Goal: Task Accomplishment & Management: Understand process/instructions

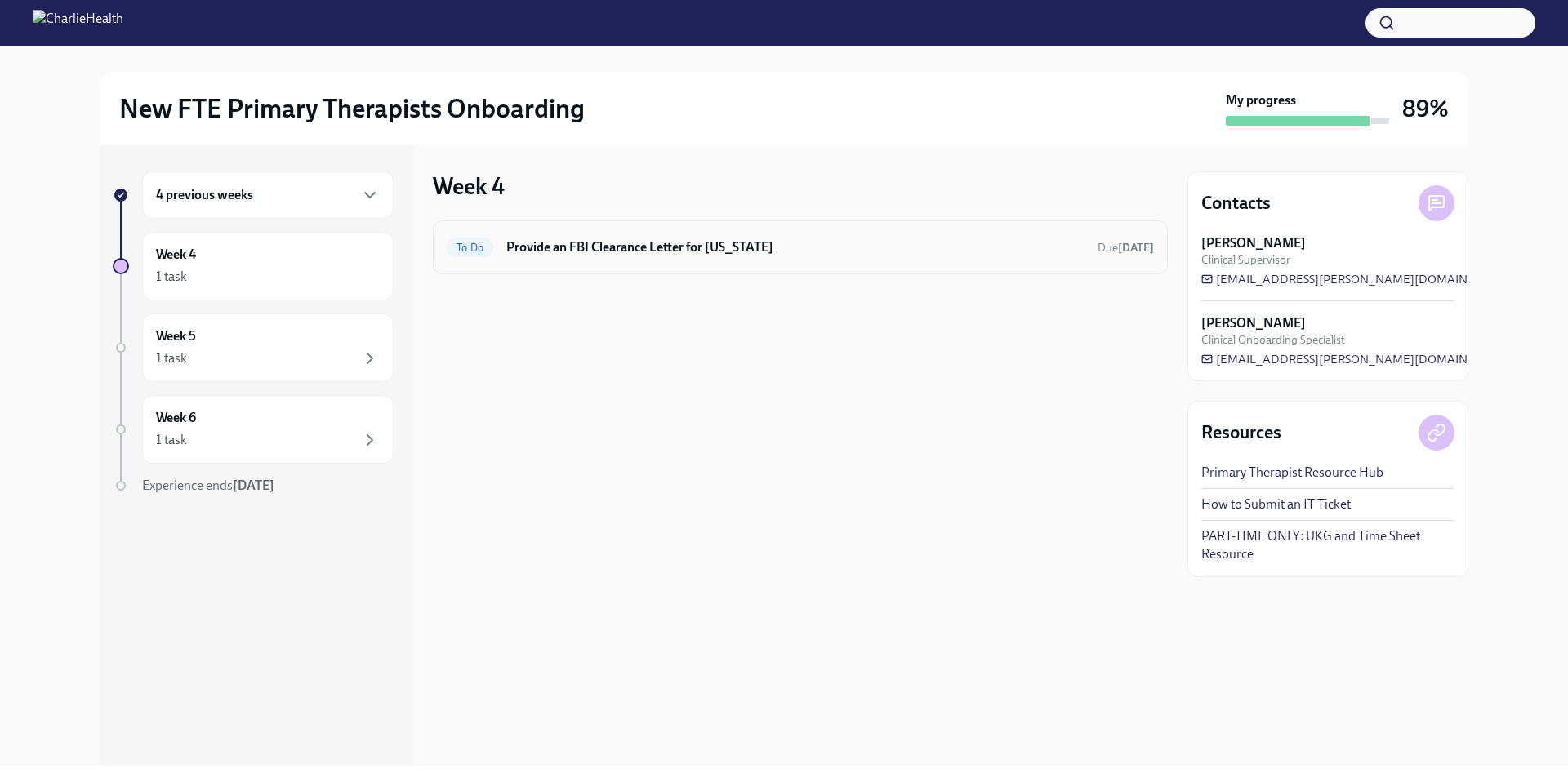
click at [702, 253] on h6 "Provide an FBI Clearance Letter for [US_STATE]" at bounding box center [796, 248] width 579 height 18
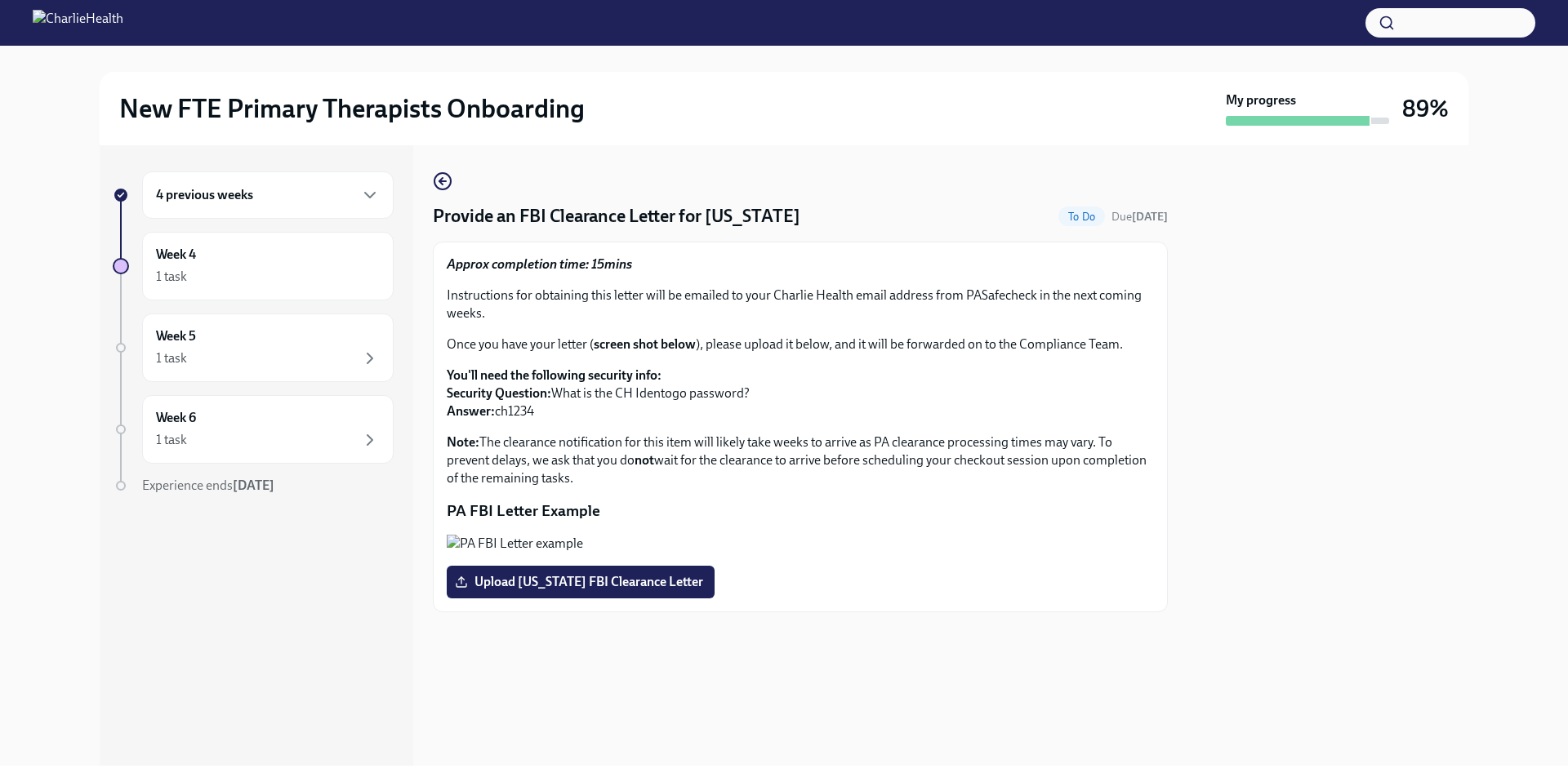
scroll to position [111, 0]
click at [273, 360] on div "1 task" at bounding box center [267, 358] width 224 height 19
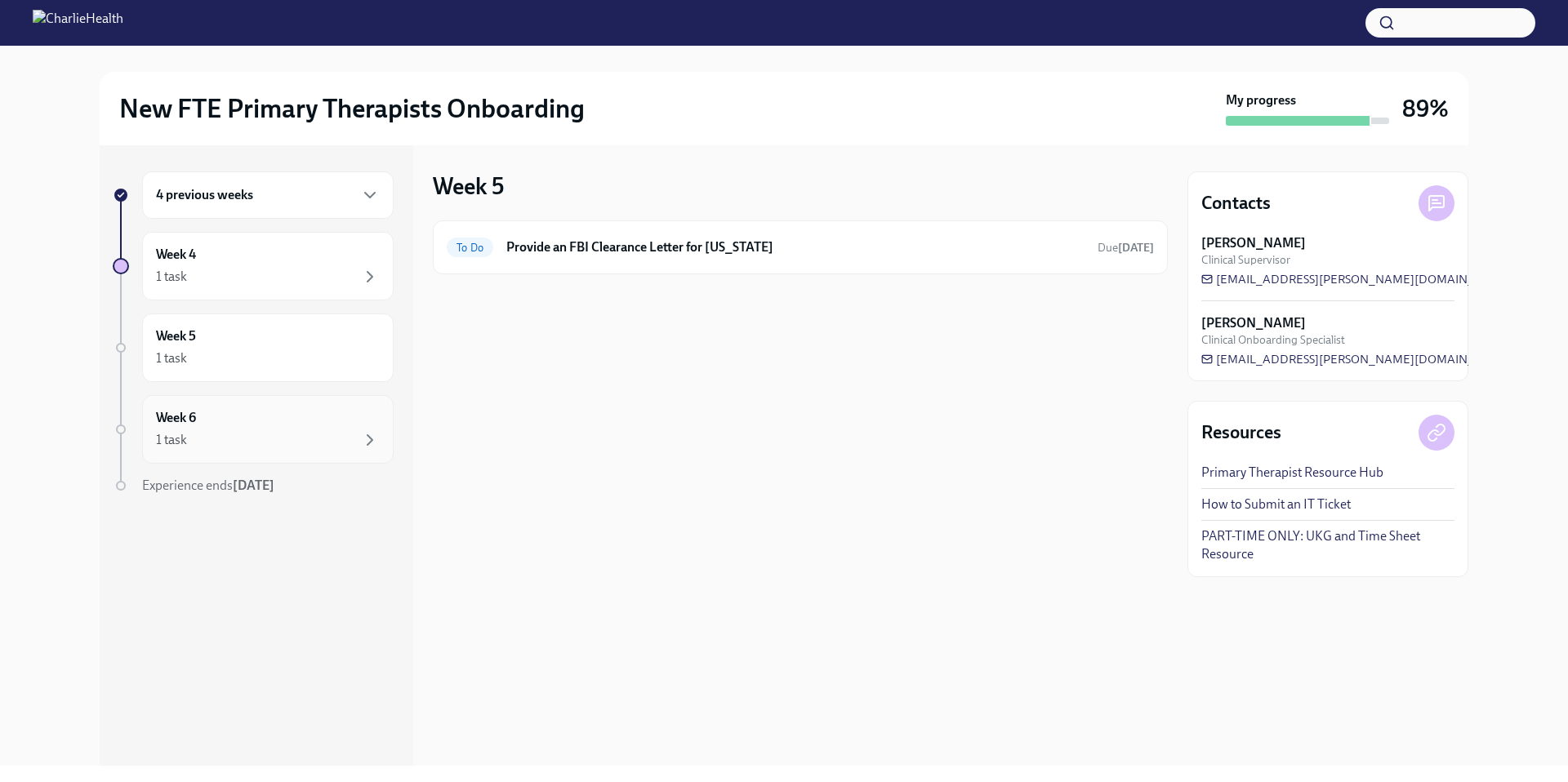
click at [369, 428] on div "Week 6 1 task" at bounding box center [267, 429] width 224 height 41
click at [304, 282] on div "1 task" at bounding box center [267, 277] width 224 height 19
